Goal: Information Seeking & Learning: Learn about a topic

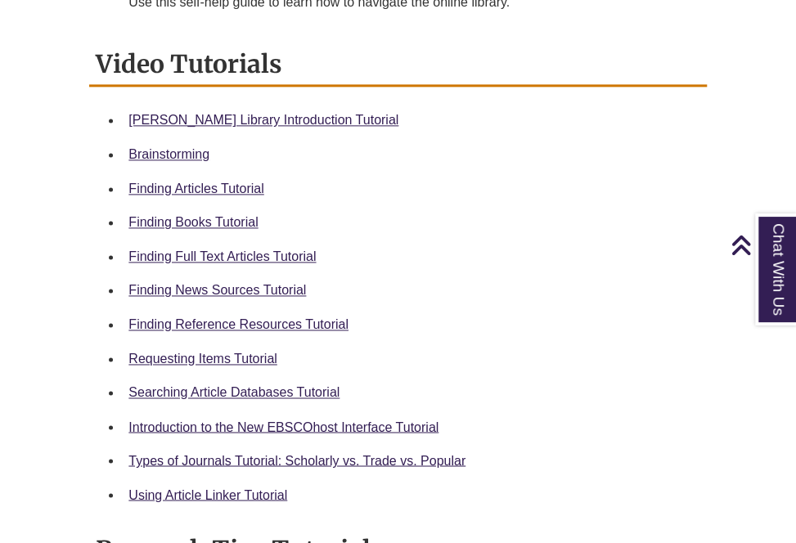
scroll to position [777, 0]
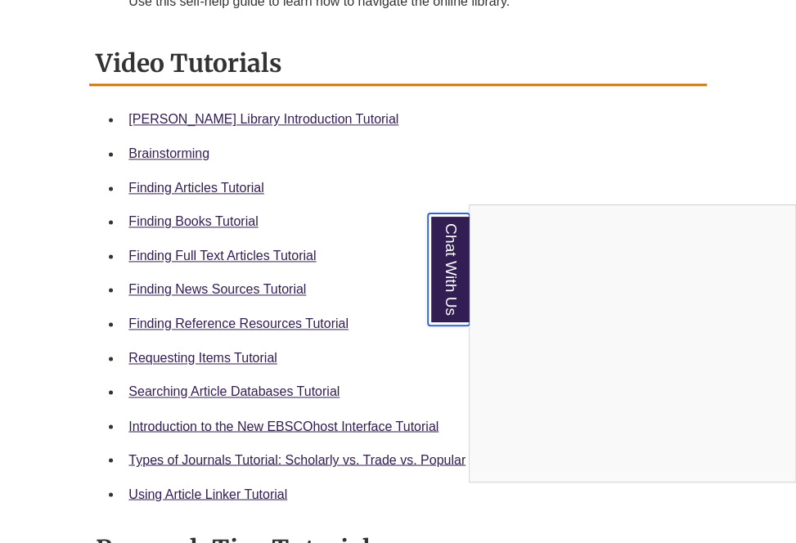
click at [448, 285] on link "Chat With Us" at bounding box center [449, 270] width 42 height 112
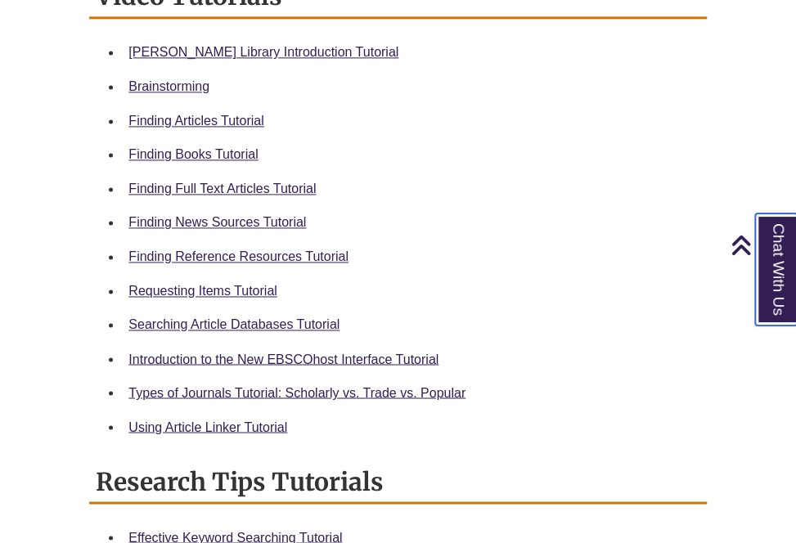
scroll to position [839, 0]
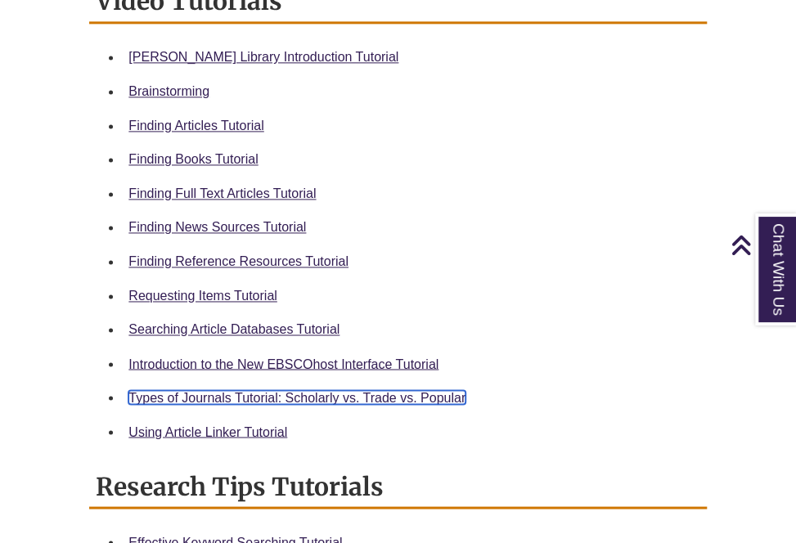
click at [433, 390] on link "Types of Journals Tutorial: Scholarly vs. Trade vs. Popular" at bounding box center [296, 397] width 337 height 14
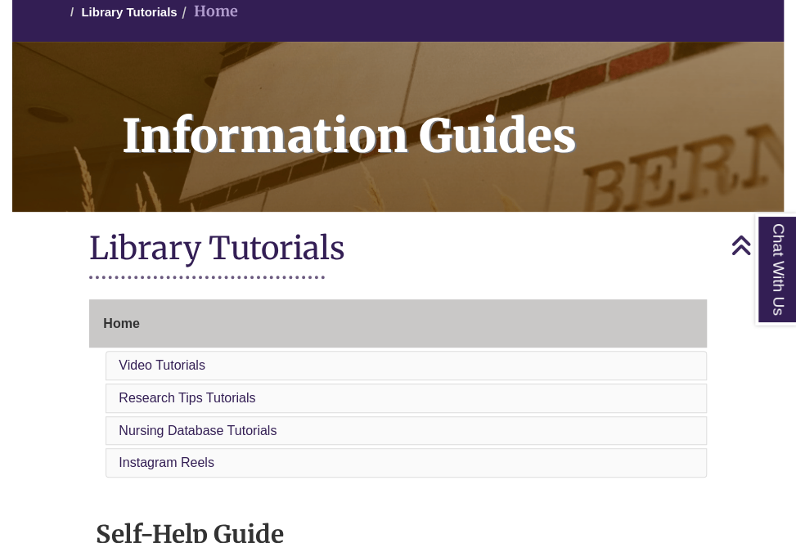
scroll to position [0, 0]
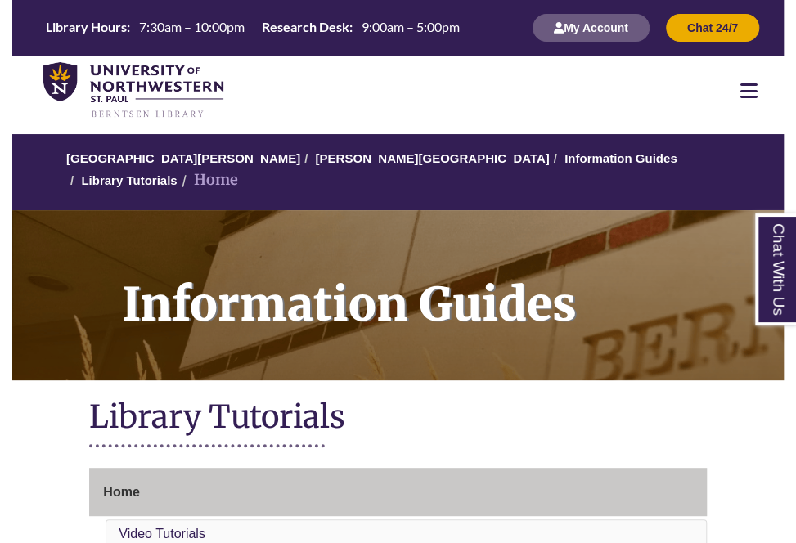
click at [744, 85] on icon at bounding box center [748, 91] width 17 height 20
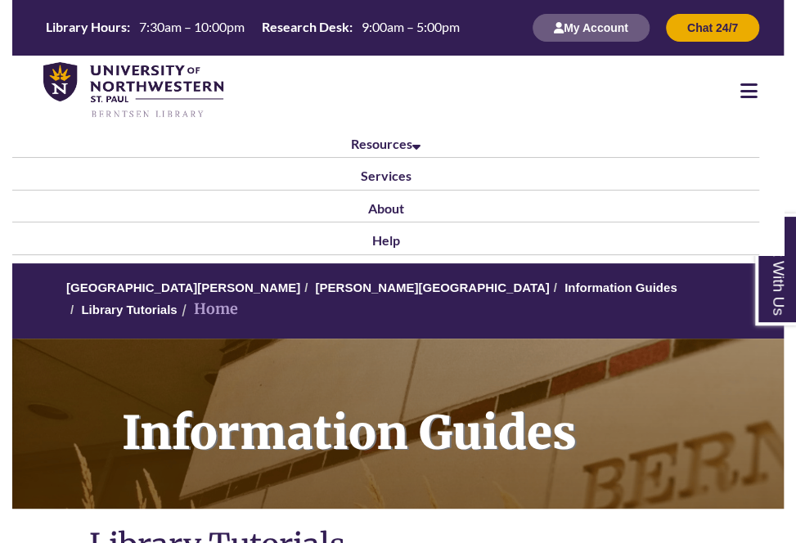
click at [749, 90] on icon at bounding box center [748, 91] width 17 height 20
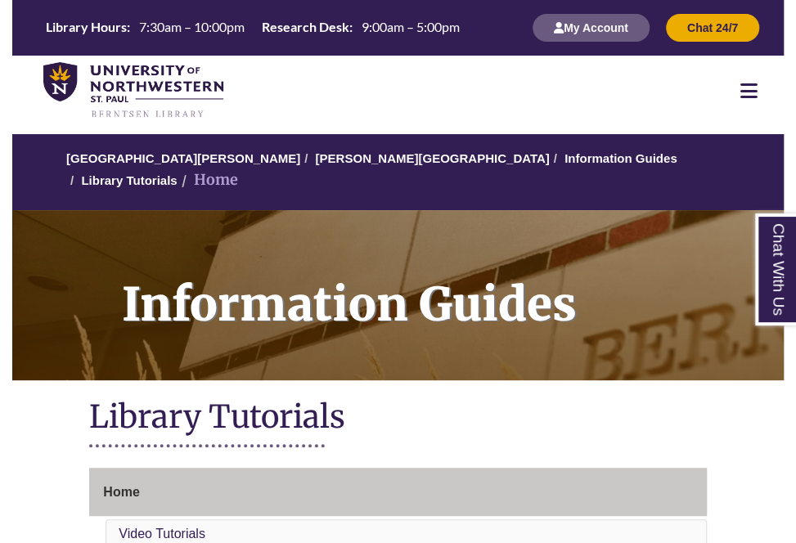
click at [565, 164] on link "Information Guides" at bounding box center [621, 158] width 113 height 14
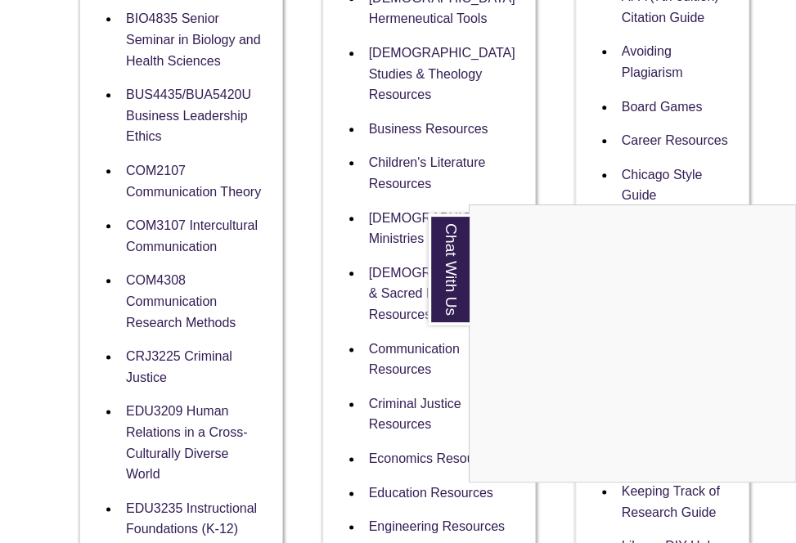
scroll to position [563, 0]
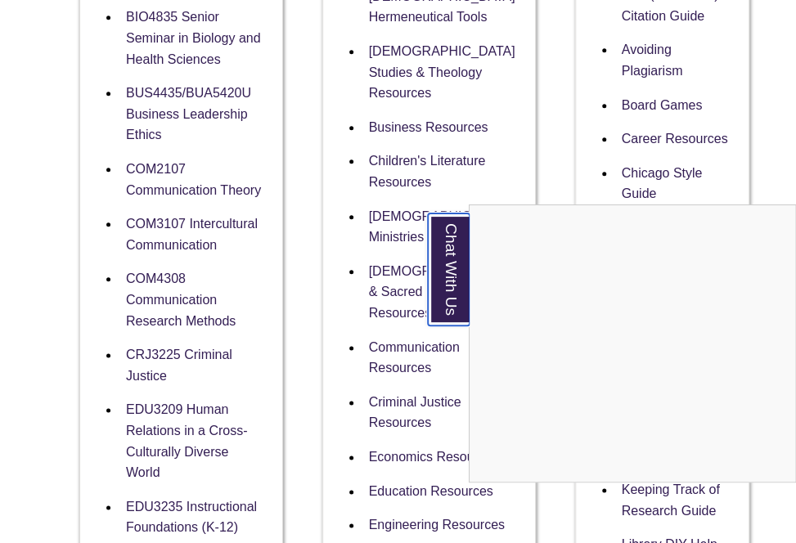
click at [443, 280] on link "Chat With Us" at bounding box center [449, 270] width 42 height 112
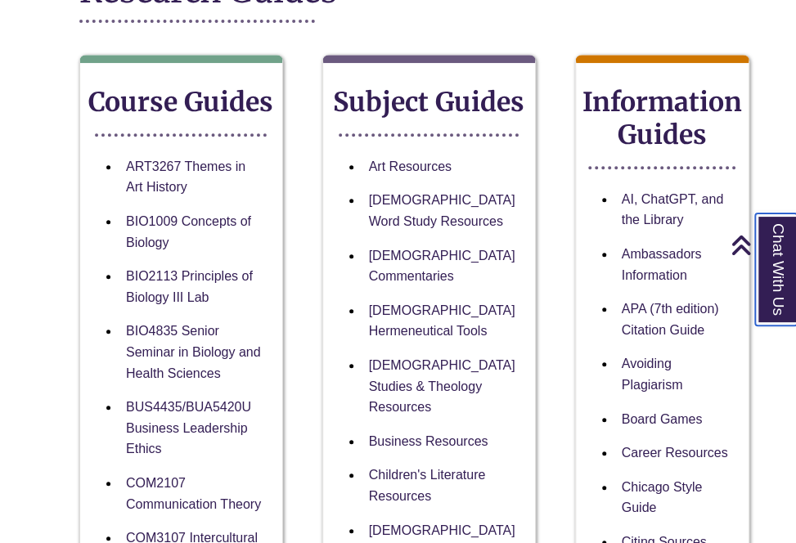
scroll to position [0, 0]
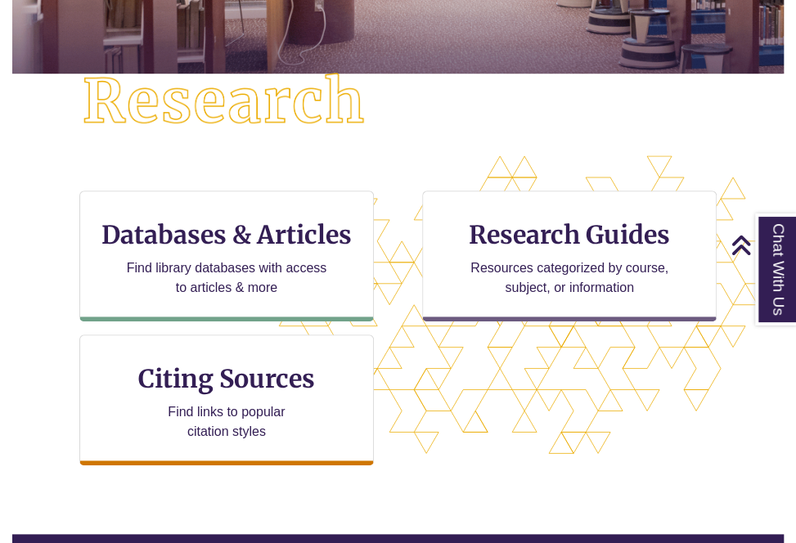
scroll to position [378, 0]
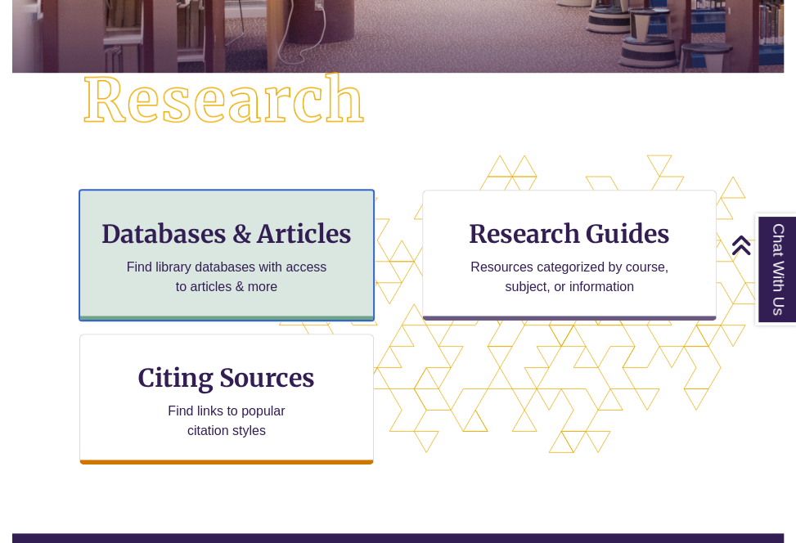
click at [272, 224] on h3 "Databases & Articles" at bounding box center [226, 233] width 267 height 31
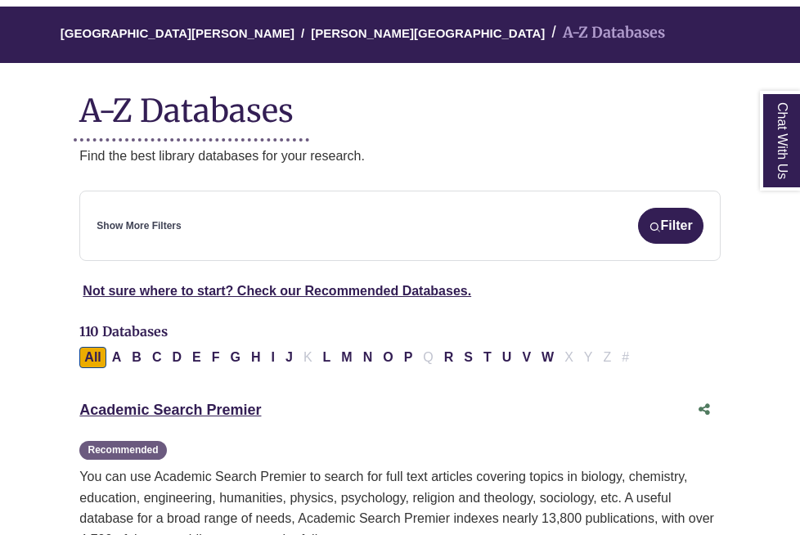
scroll to position [200, 0]
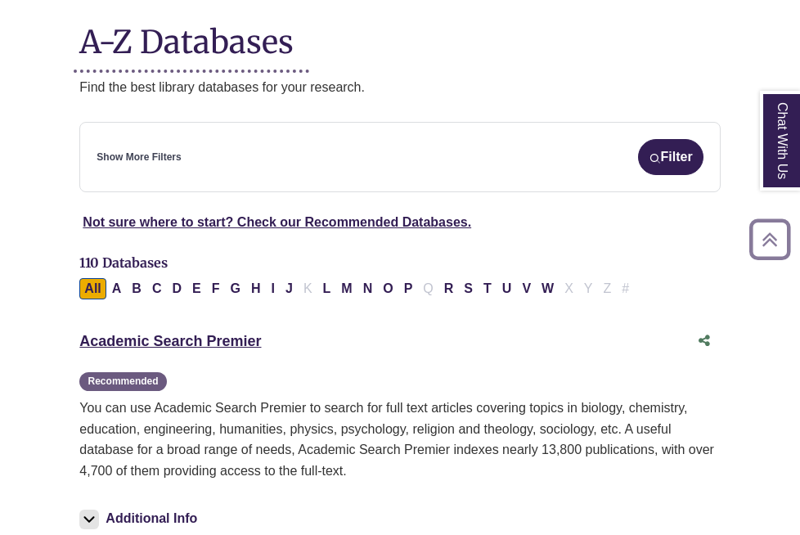
click at [218, 342] on link "Academic Search Premier This link opens in a new window" at bounding box center [170, 341] width 182 height 16
